Goal: Task Accomplishment & Management: Manage account settings

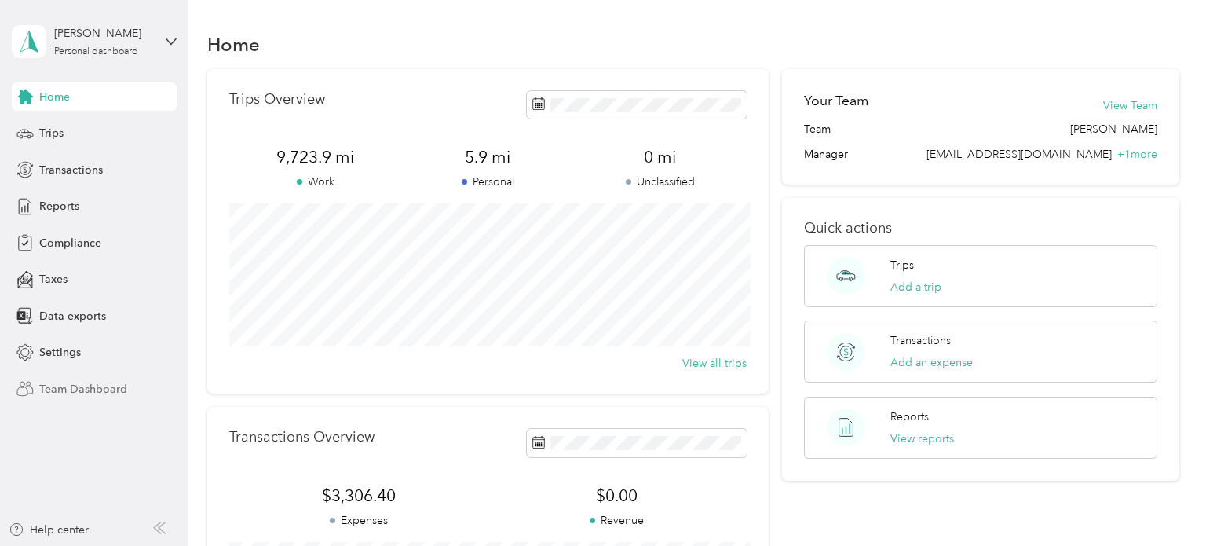
click at [81, 394] on span "Team Dashboard" at bounding box center [83, 389] width 88 height 16
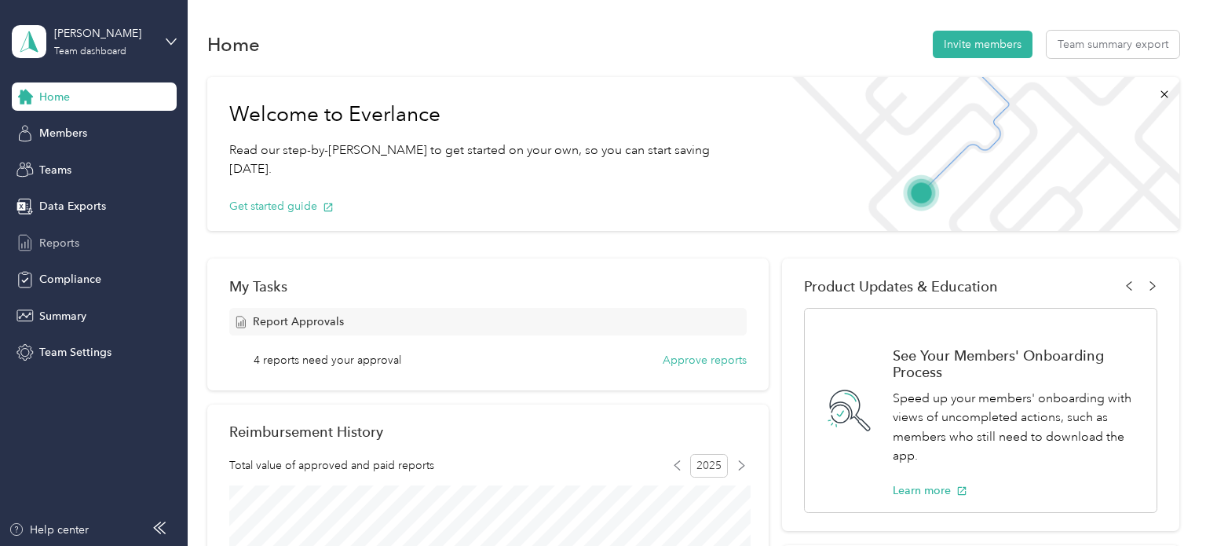
click at [66, 239] on span "Reports" at bounding box center [59, 243] width 40 height 16
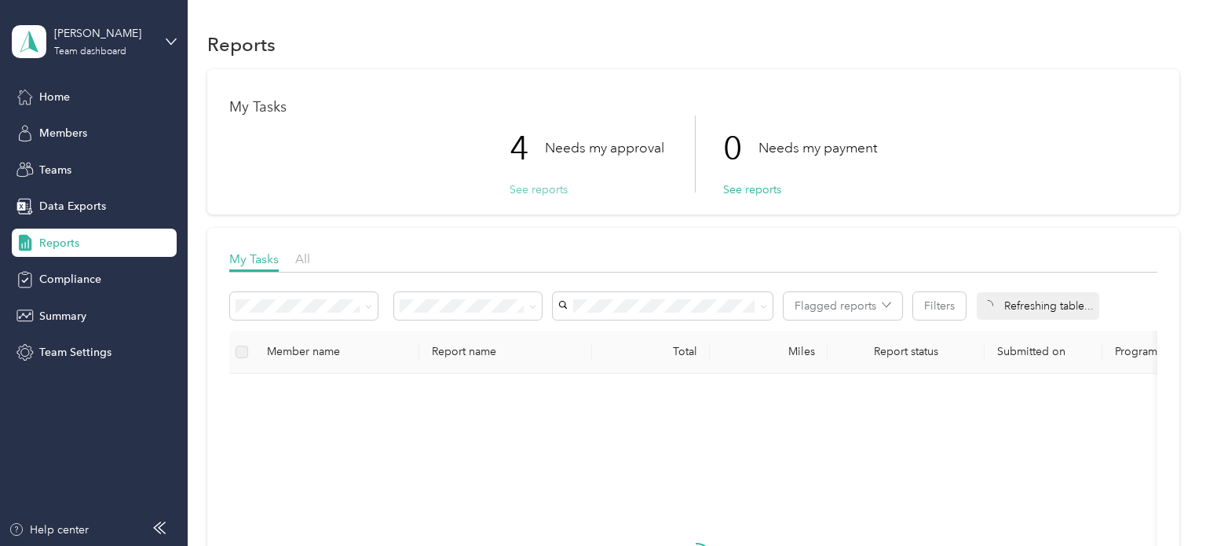
click at [551, 189] on button "See reports" at bounding box center [538, 189] width 58 height 16
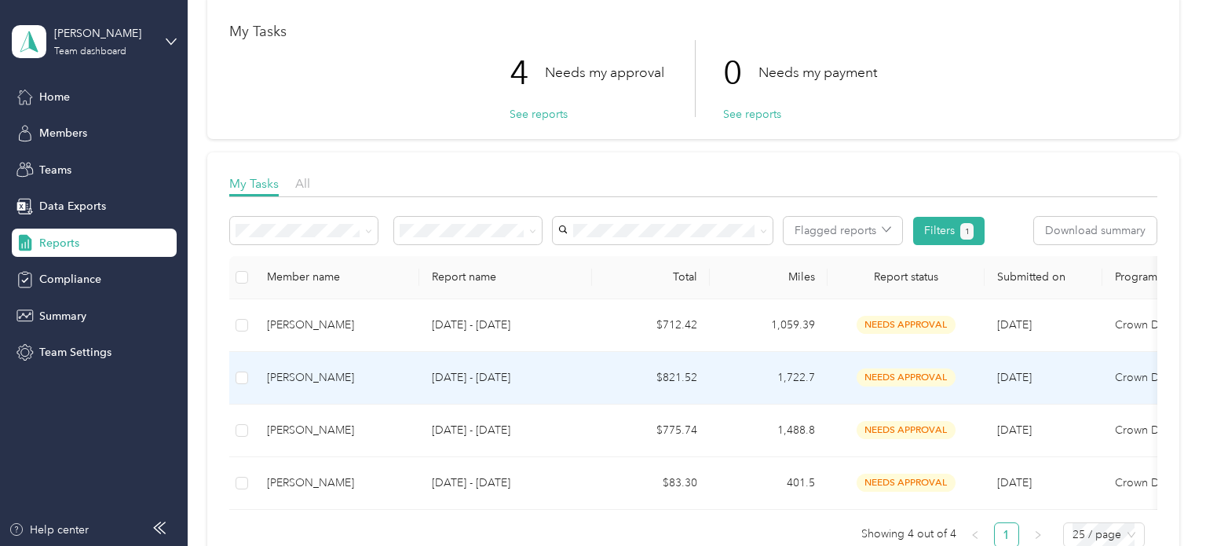
scroll to position [86, 0]
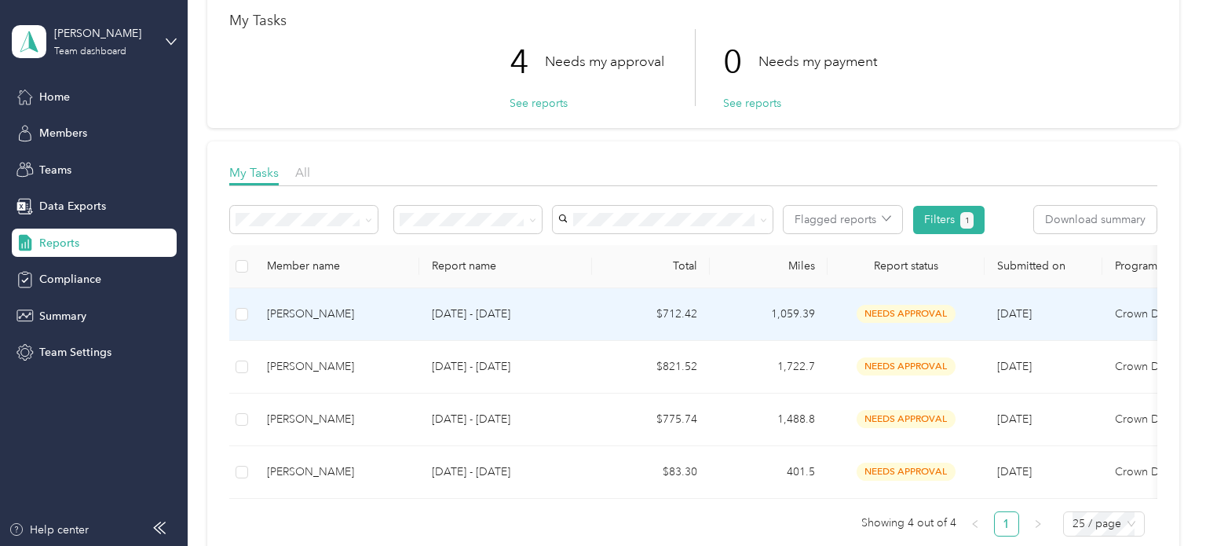
click at [503, 316] on p "[DATE] - [DATE]" at bounding box center [506, 313] width 148 height 17
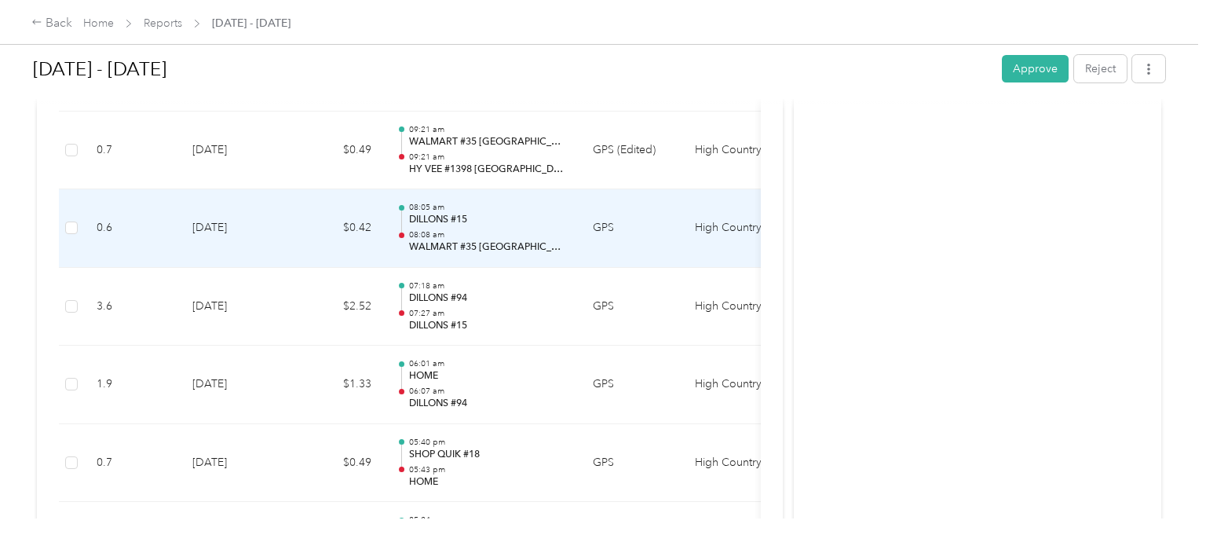
scroll to position [782, 0]
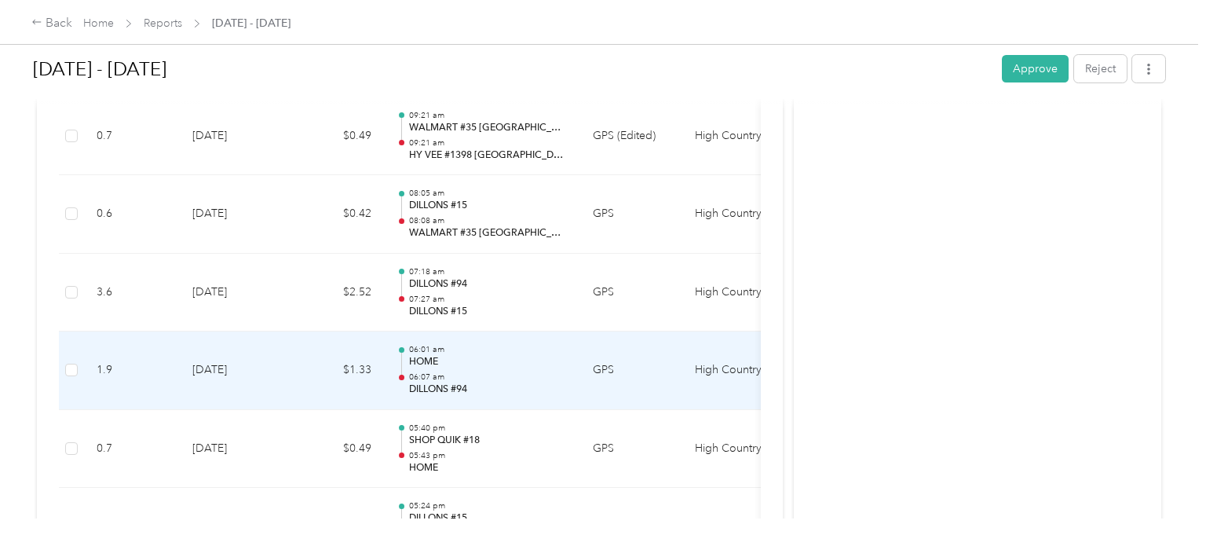
click at [434, 363] on p "HOME" at bounding box center [488, 362] width 159 height 14
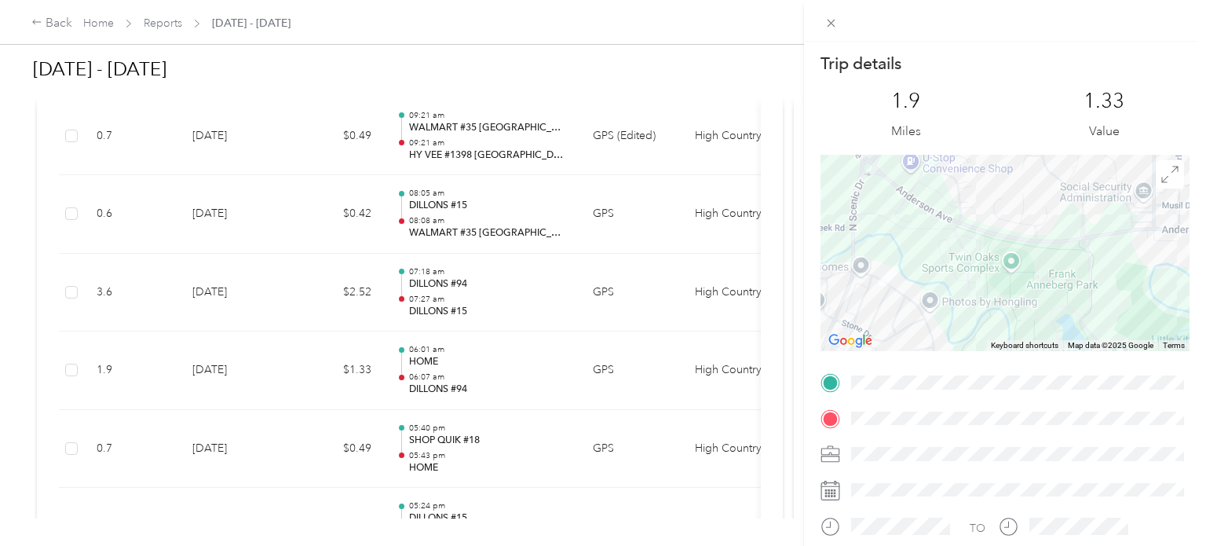
drag, startPoint x: 940, startPoint y: 235, endPoint x: 1117, endPoint y: 234, distance: 177.4
click at [1117, 234] on div at bounding box center [1004, 253] width 369 height 196
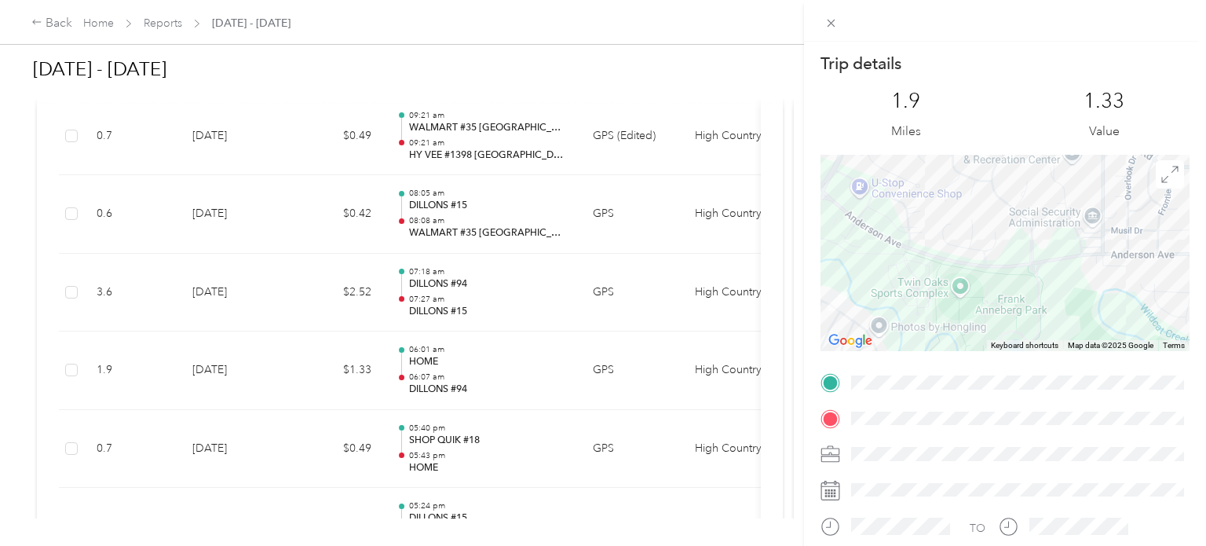
drag, startPoint x: 958, startPoint y: 256, endPoint x: 908, endPoint y: 281, distance: 55.5
click at [908, 281] on div at bounding box center [1004, 253] width 369 height 196
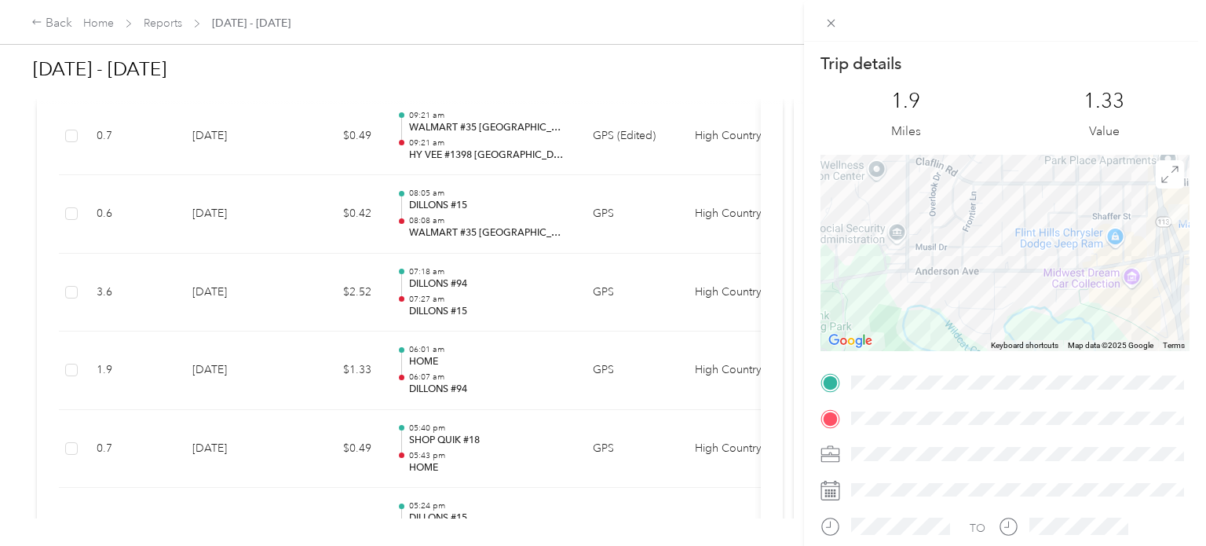
drag, startPoint x: 1119, startPoint y: 248, endPoint x: 918, endPoint y: 265, distance: 201.6
click at [918, 265] on div at bounding box center [1004, 253] width 369 height 196
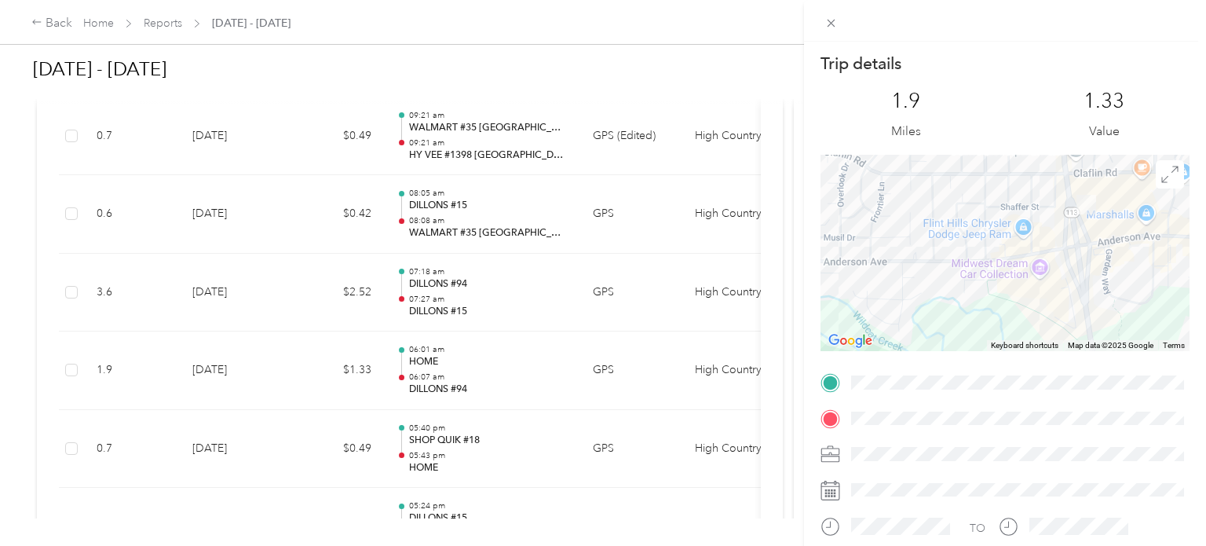
drag, startPoint x: 1143, startPoint y: 235, endPoint x: 1058, endPoint y: 226, distance: 85.2
click at [1058, 226] on div at bounding box center [1004, 253] width 369 height 196
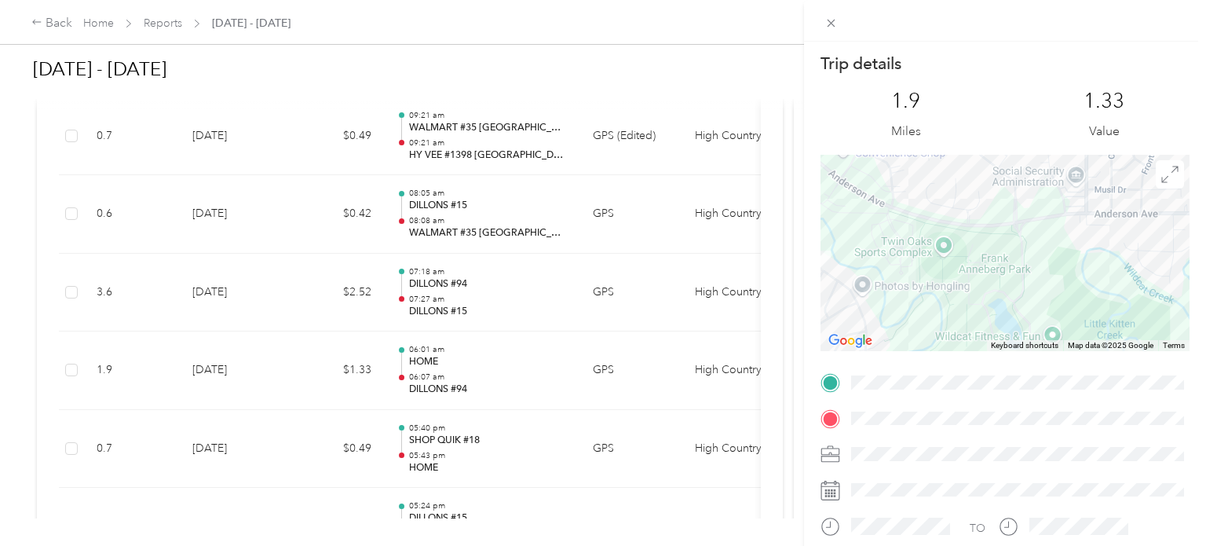
drag, startPoint x: 903, startPoint y: 283, endPoint x: 1173, endPoint y: 235, distance: 273.6
click at [1173, 235] on div at bounding box center [1004, 253] width 369 height 196
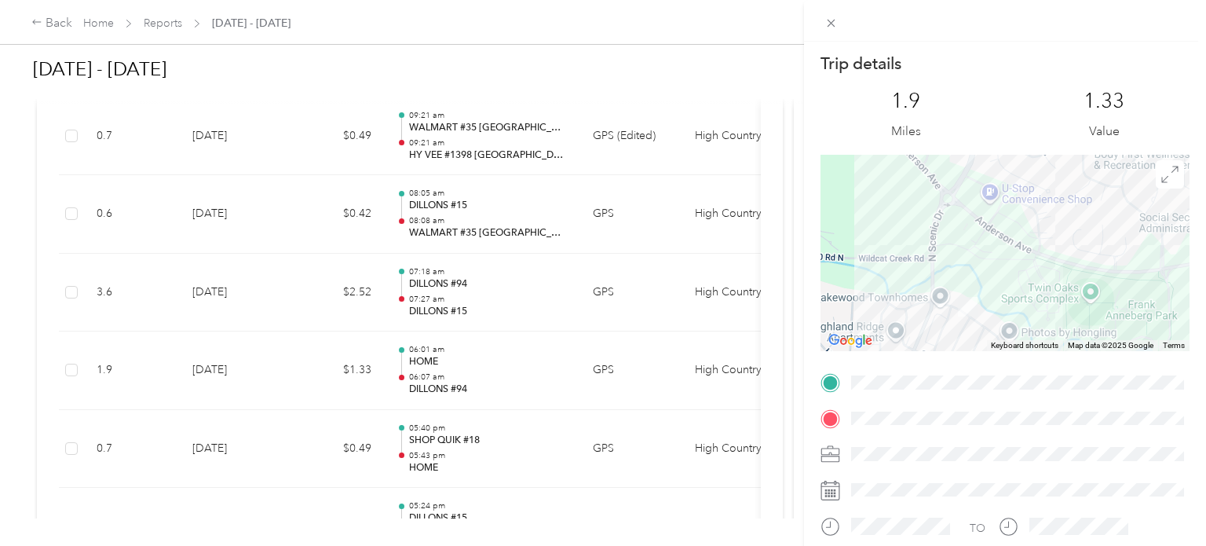
drag, startPoint x: 979, startPoint y: 224, endPoint x: 1132, endPoint y: 272, distance: 160.4
click at [1132, 272] on div at bounding box center [1004, 253] width 369 height 196
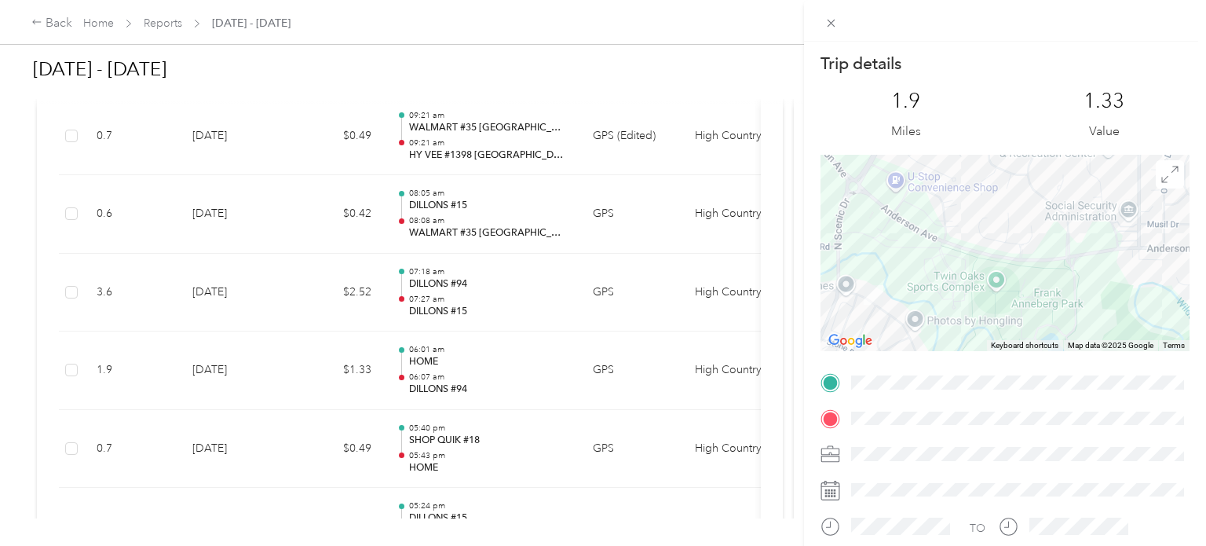
drag, startPoint x: 1024, startPoint y: 256, endPoint x: 933, endPoint y: 241, distance: 93.0
click at [933, 241] on div at bounding box center [1004, 253] width 369 height 196
click at [832, 27] on icon at bounding box center [830, 22] width 13 height 13
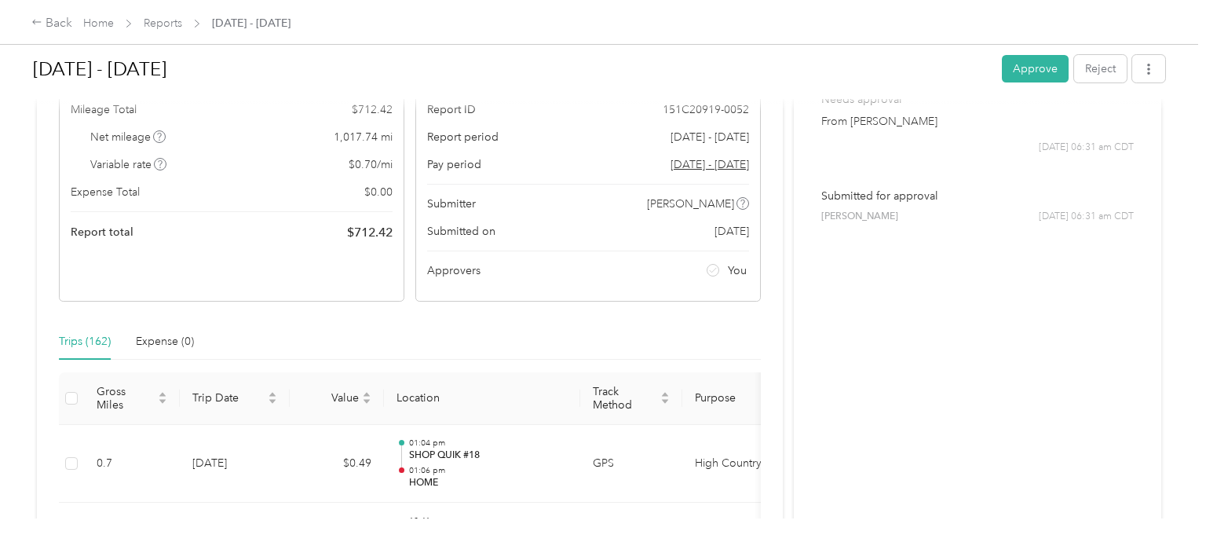
scroll to position [0, 0]
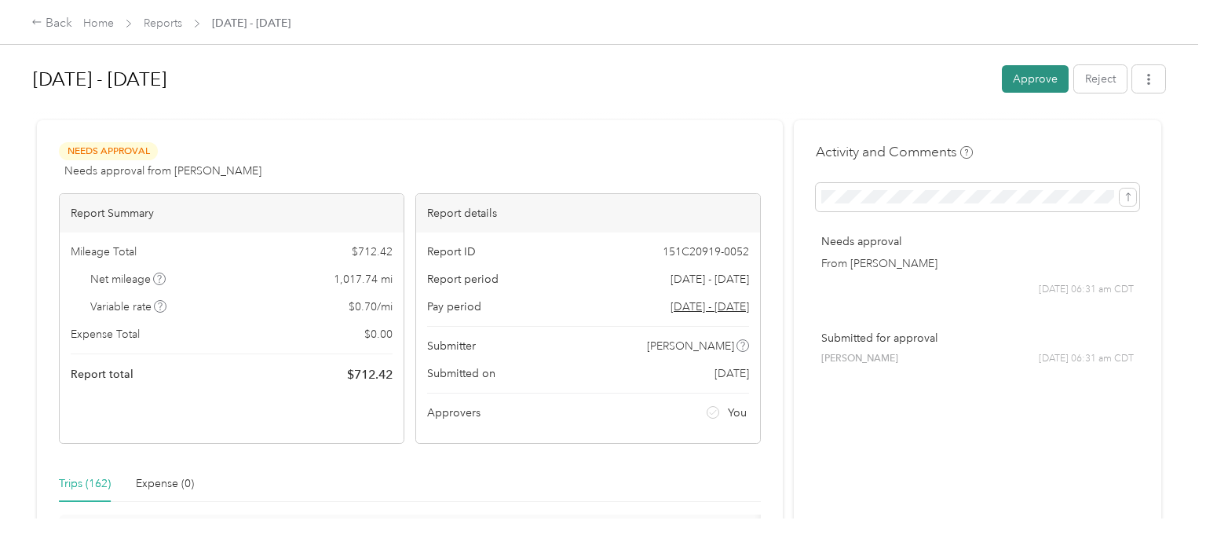
click at [1046, 83] on button "Approve" at bounding box center [1035, 78] width 67 height 27
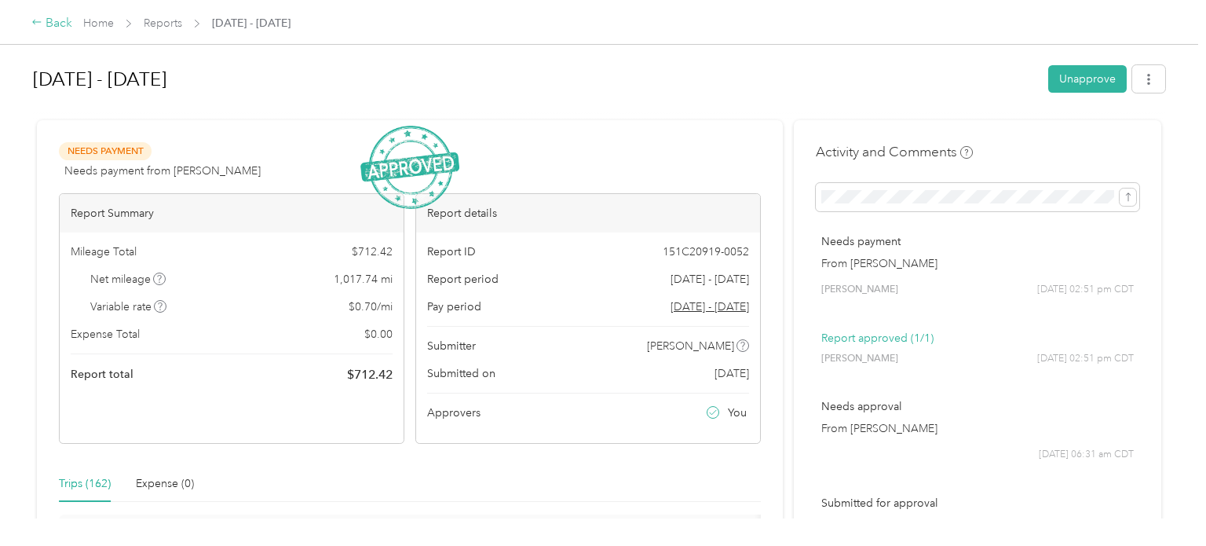
click at [60, 15] on div "Back" at bounding box center [51, 23] width 41 height 19
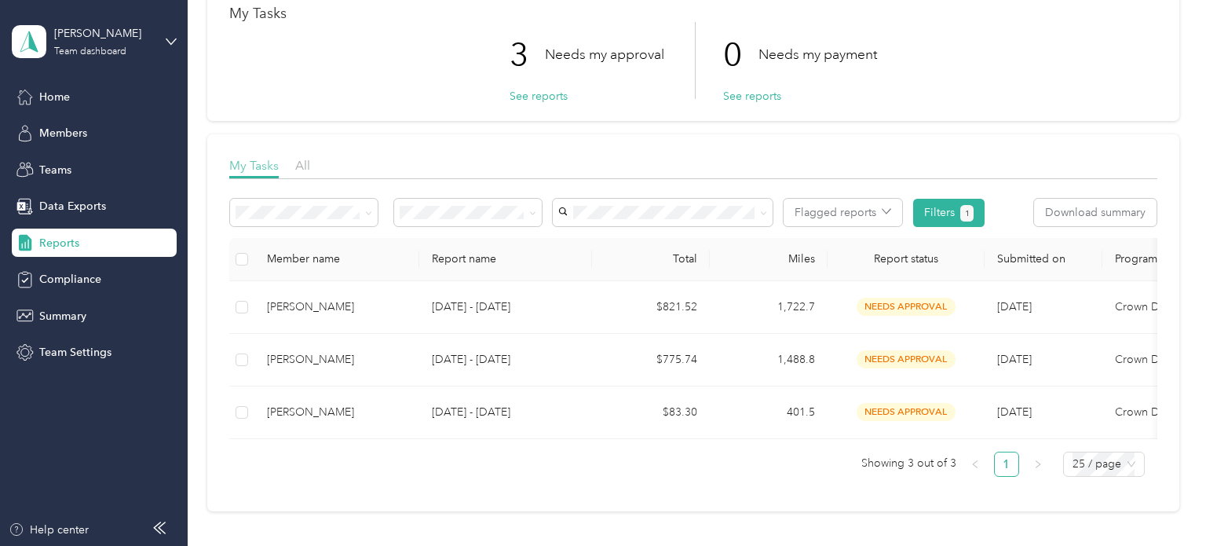
scroll to position [154, 0]
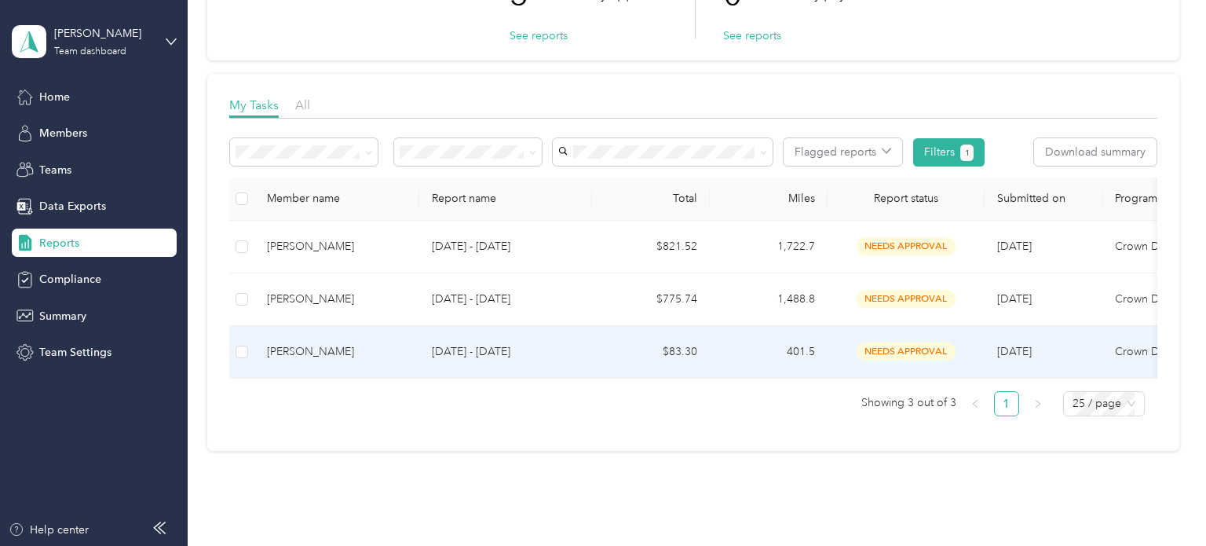
click at [349, 349] on div "[PERSON_NAME]" at bounding box center [337, 351] width 140 height 17
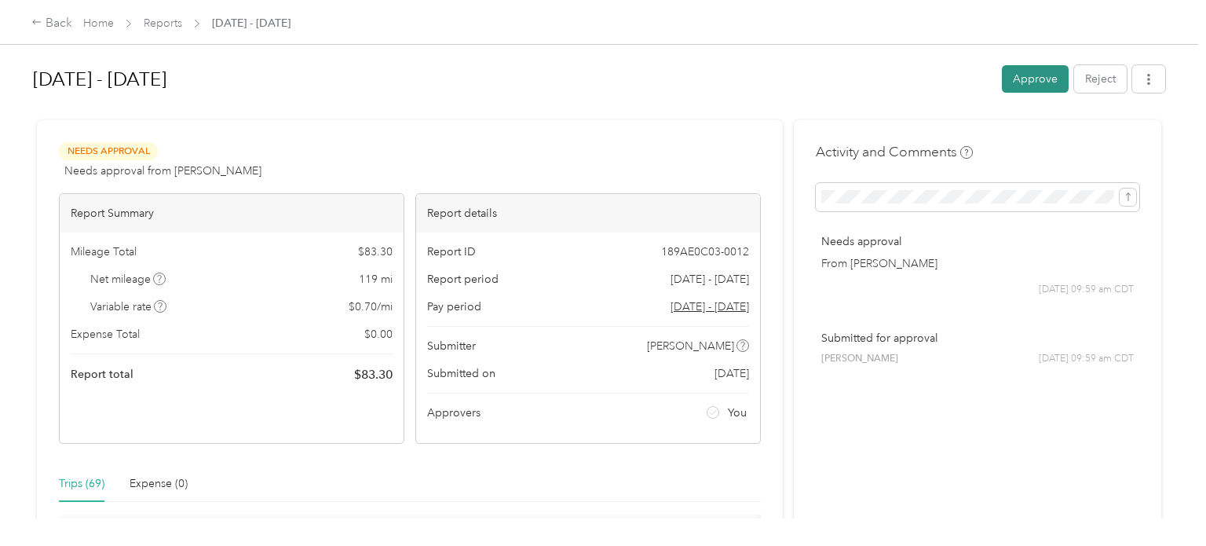
click at [1019, 81] on button "Approve" at bounding box center [1035, 78] width 67 height 27
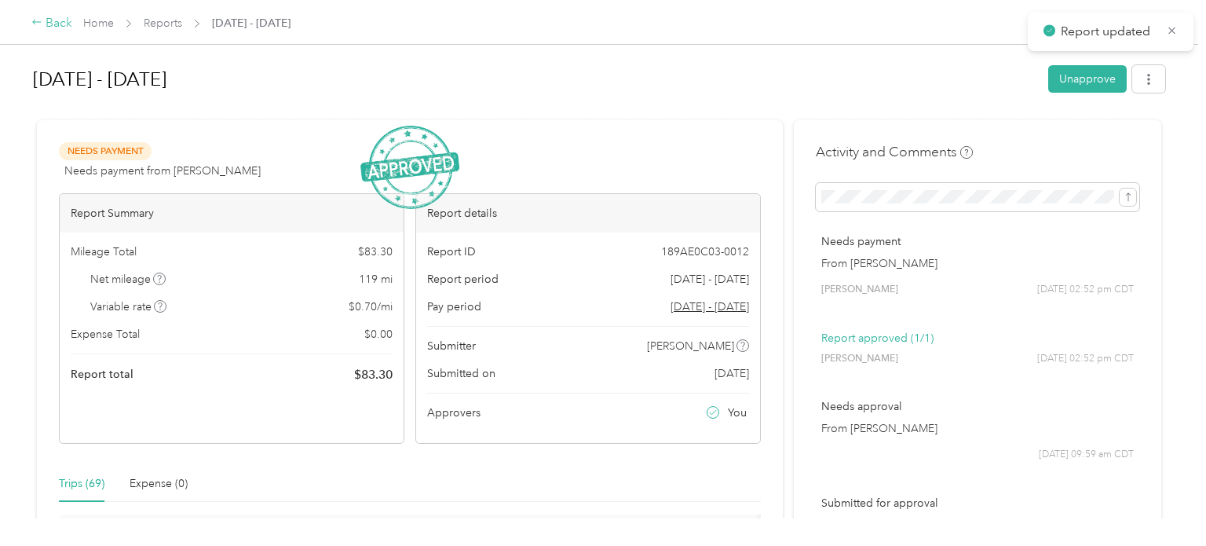
click at [49, 21] on div "Back" at bounding box center [51, 23] width 41 height 19
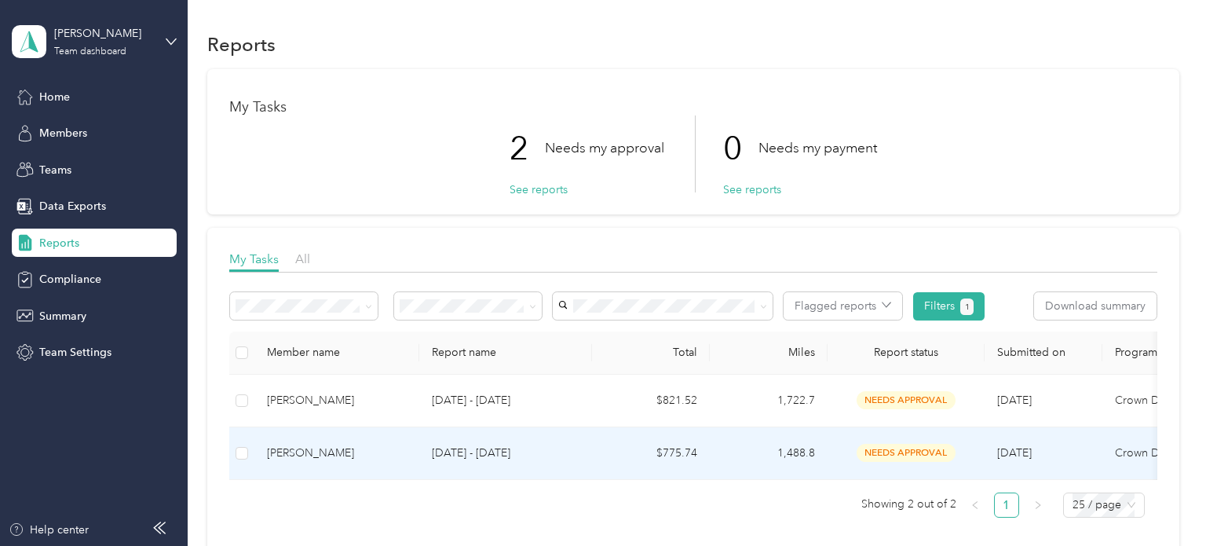
click at [463, 446] on p "[DATE] - [DATE]" at bounding box center [506, 452] width 148 height 17
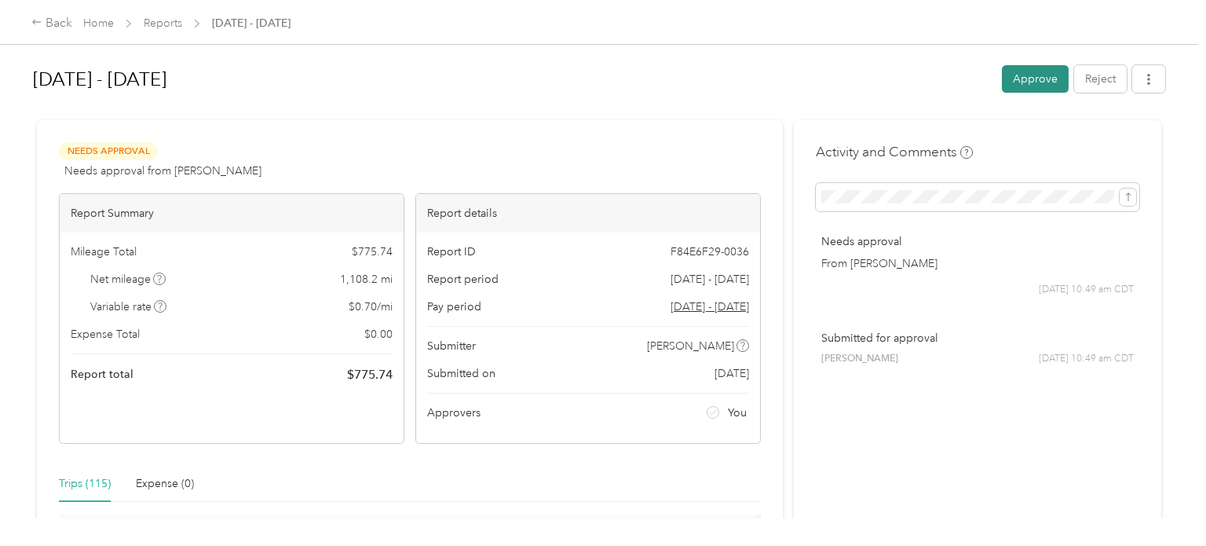
click at [1020, 81] on button "Approve" at bounding box center [1035, 78] width 67 height 27
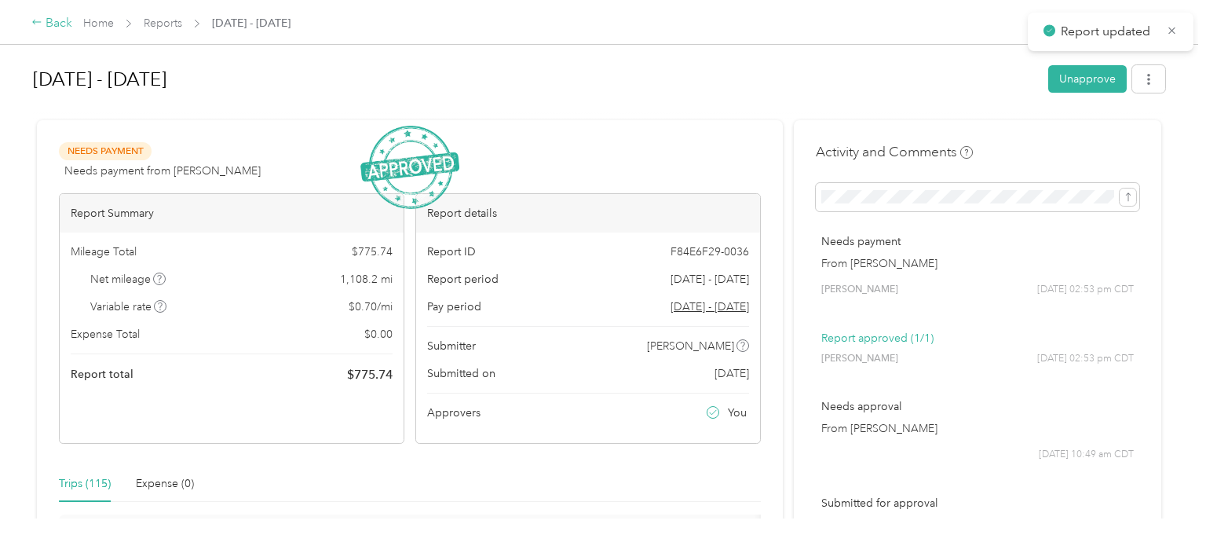
click at [40, 19] on icon at bounding box center [36, 21] width 11 height 11
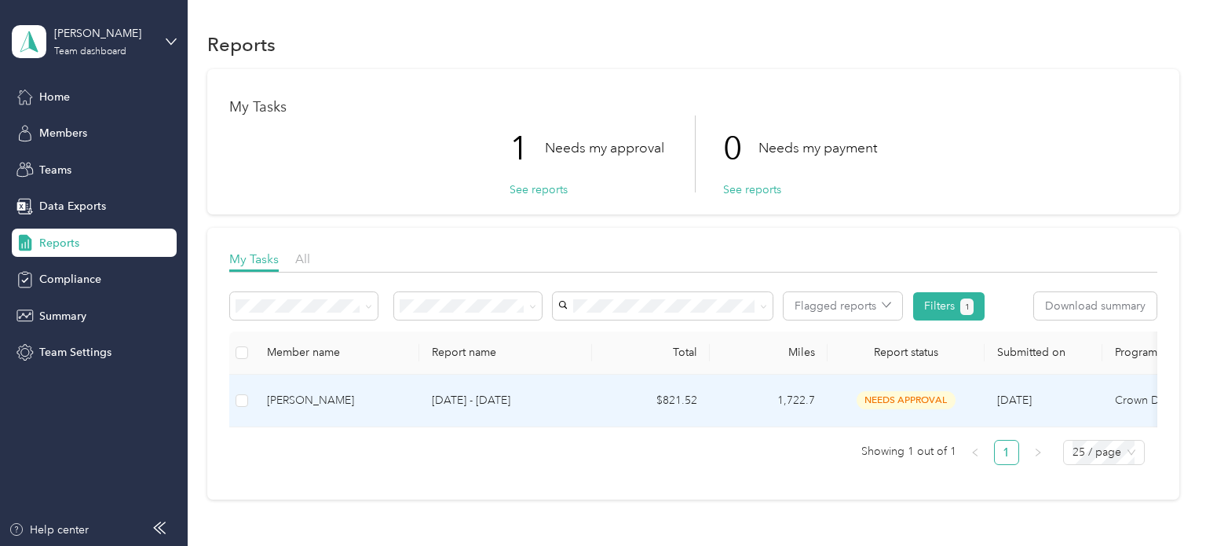
click at [434, 398] on p "[DATE] - [DATE]" at bounding box center [506, 400] width 148 height 17
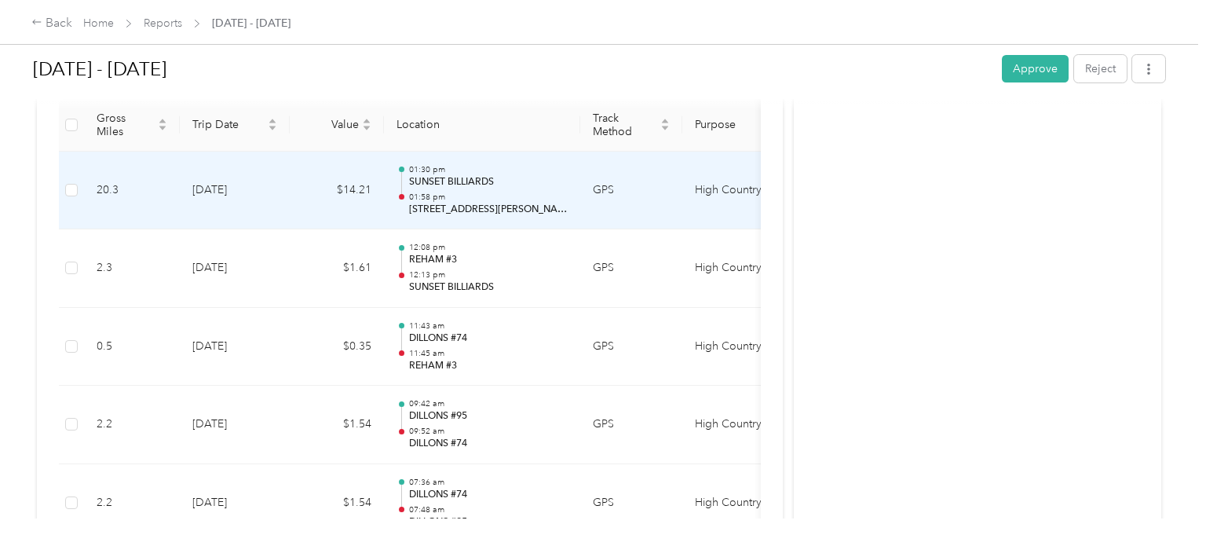
scroll to position [426, 0]
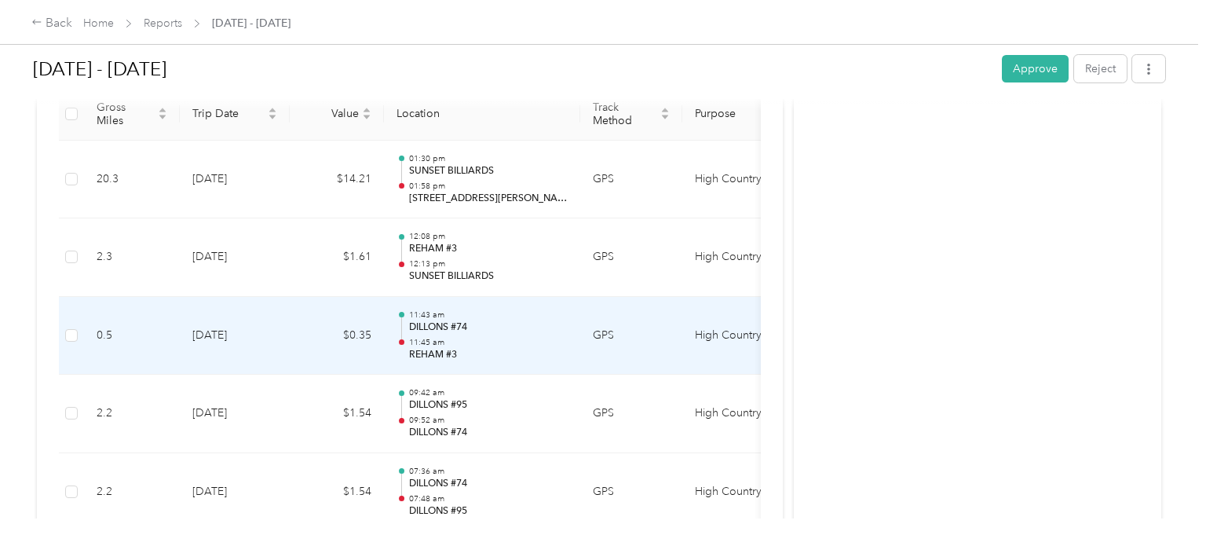
click at [480, 330] on p "DILLONS #74" at bounding box center [488, 327] width 159 height 14
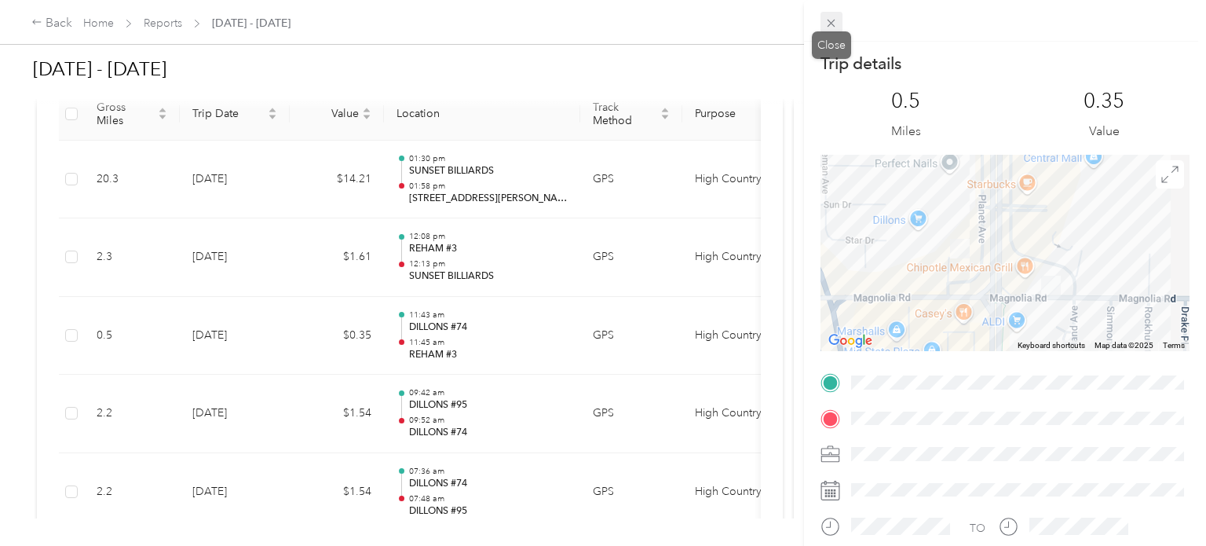
click at [835, 25] on icon at bounding box center [830, 22] width 13 height 13
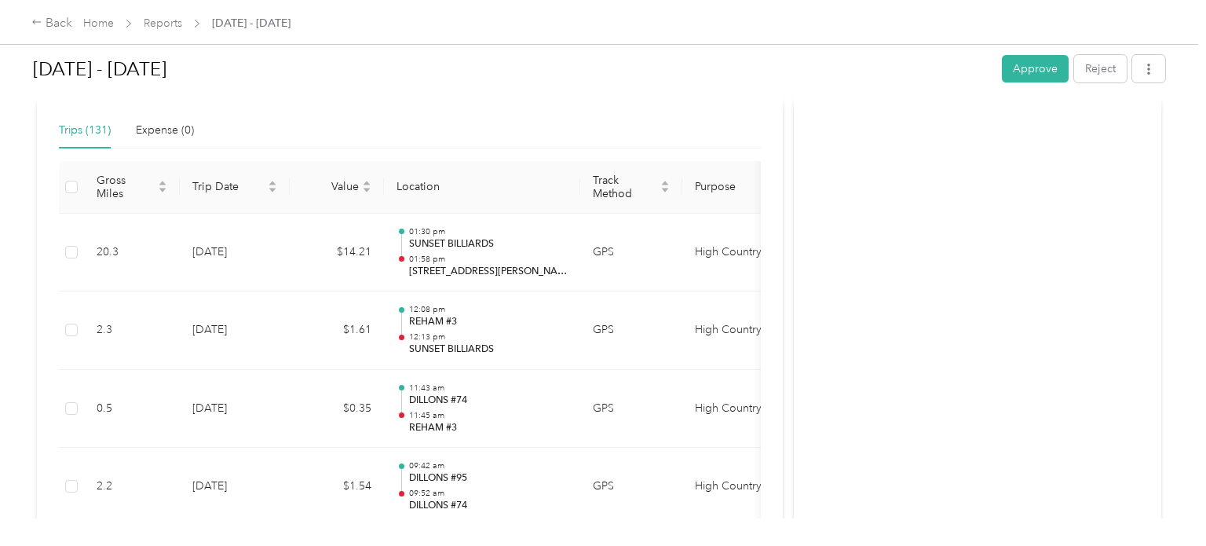
scroll to position [0, 0]
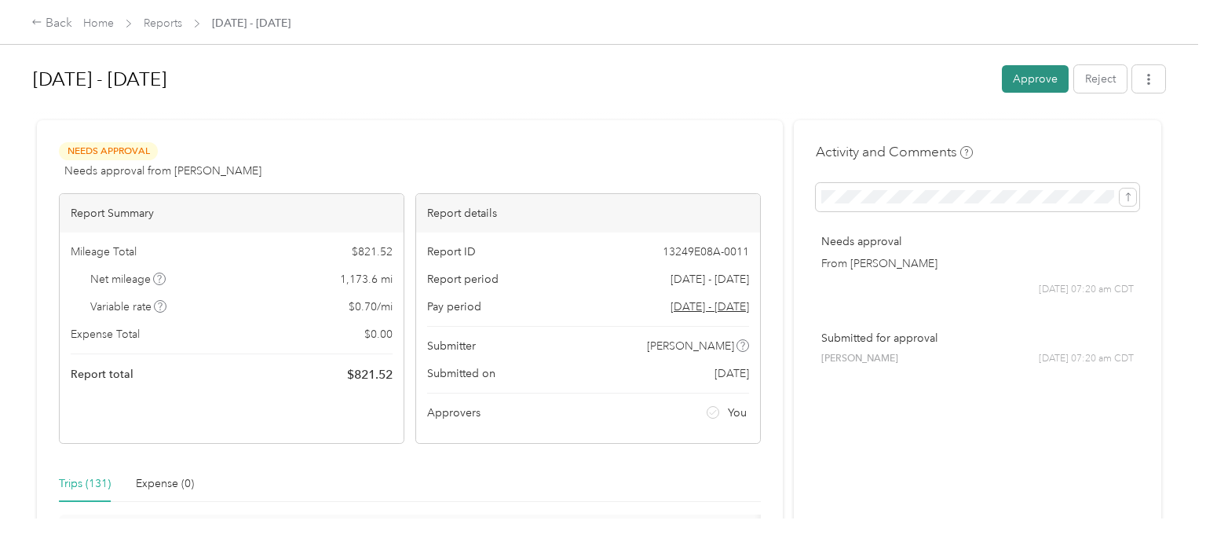
click at [1046, 88] on button "Approve" at bounding box center [1035, 78] width 67 height 27
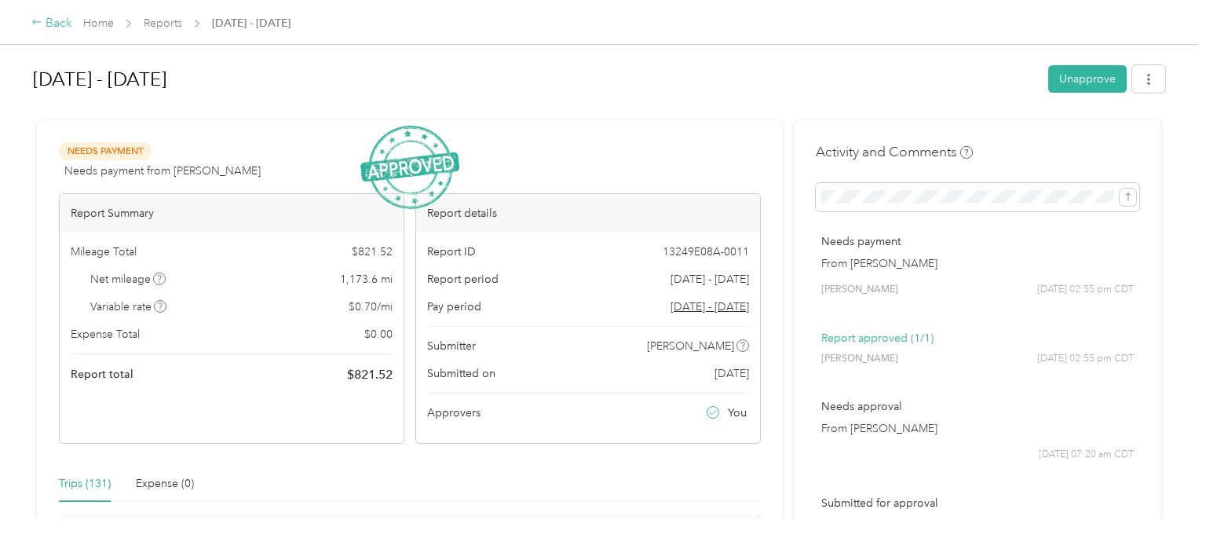
click at [60, 27] on div "Back" at bounding box center [51, 23] width 41 height 19
